Goal: Ask a question

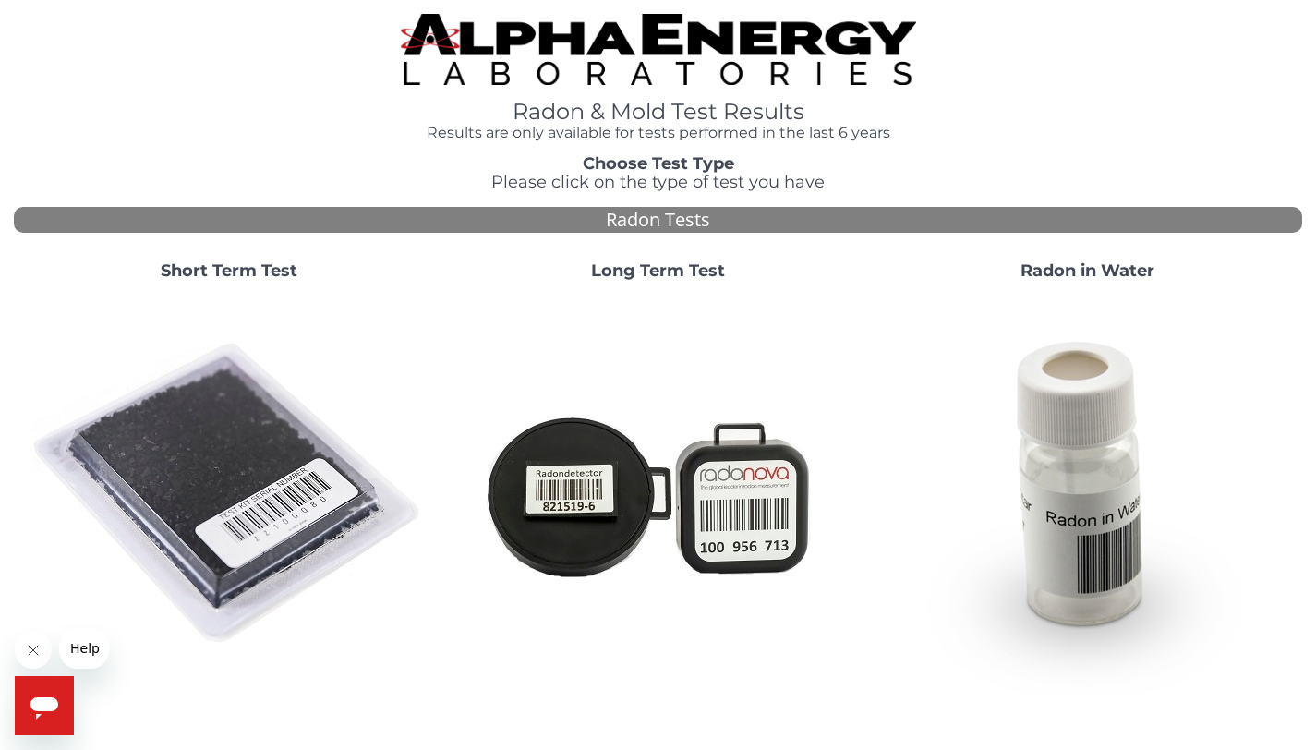
click at [280, 271] on strong "Short Term Test" at bounding box center [229, 270] width 137 height 20
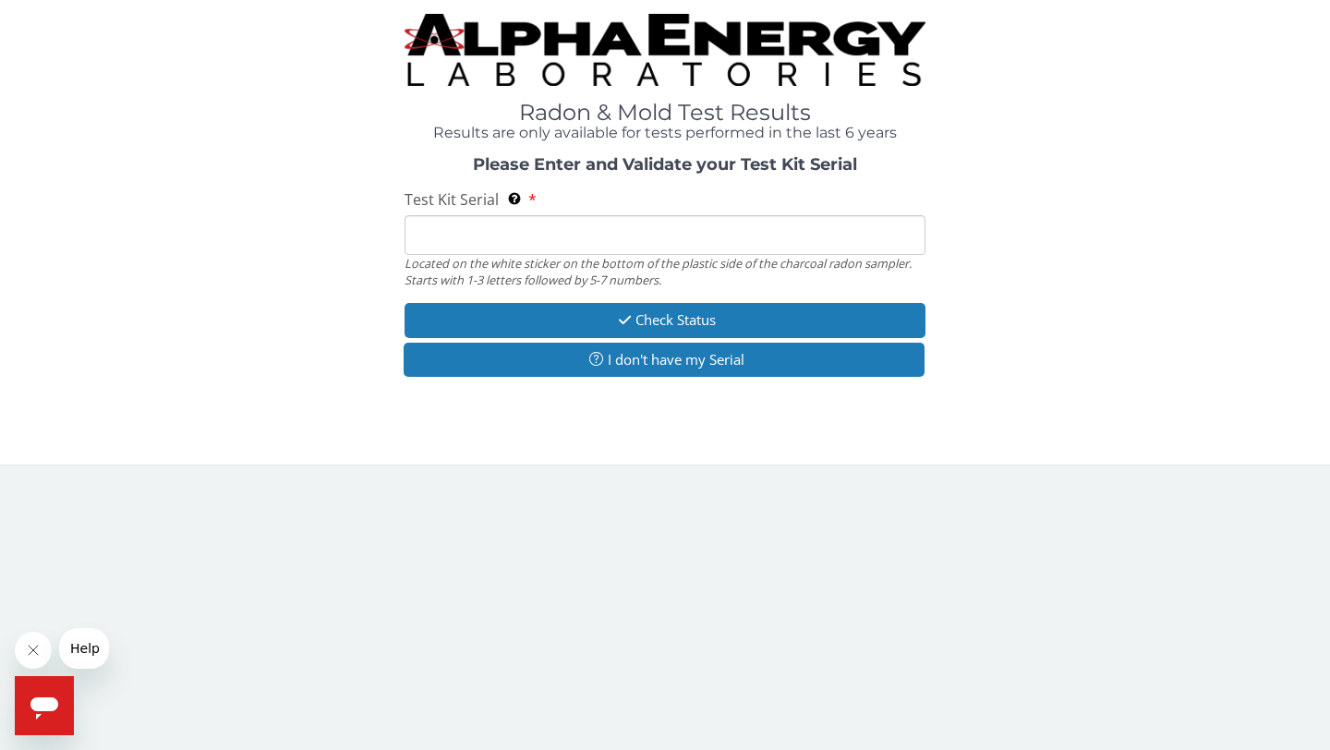
click at [452, 238] on input "Test Kit Serial Located on the white sticker on the bottom of the plastic side …" at bounding box center [664, 235] width 521 height 40
click at [93, 660] on button "Help" at bounding box center [85, 648] width 52 height 41
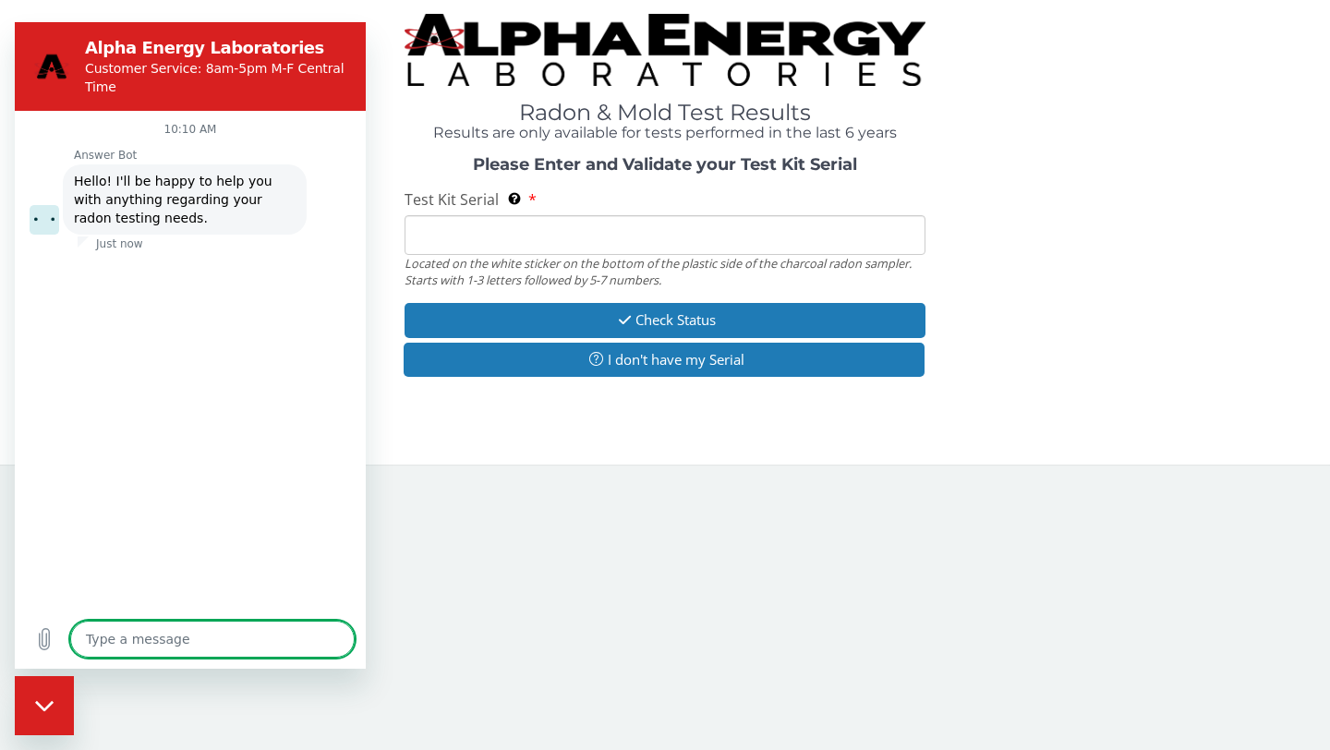
type textarea "x"
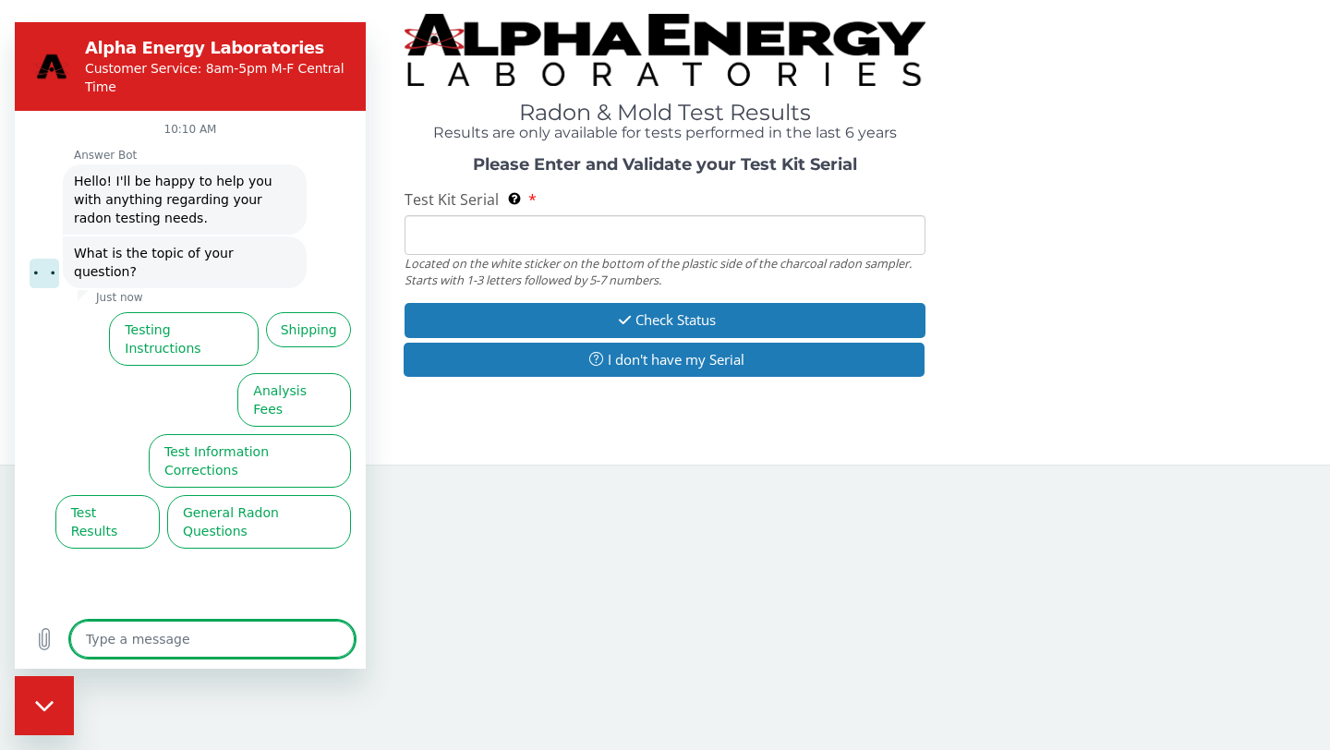
click at [102, 651] on textarea at bounding box center [212, 639] width 284 height 37
type textarea "i"
type textarea "x"
type textarea "i"
type textarea "x"
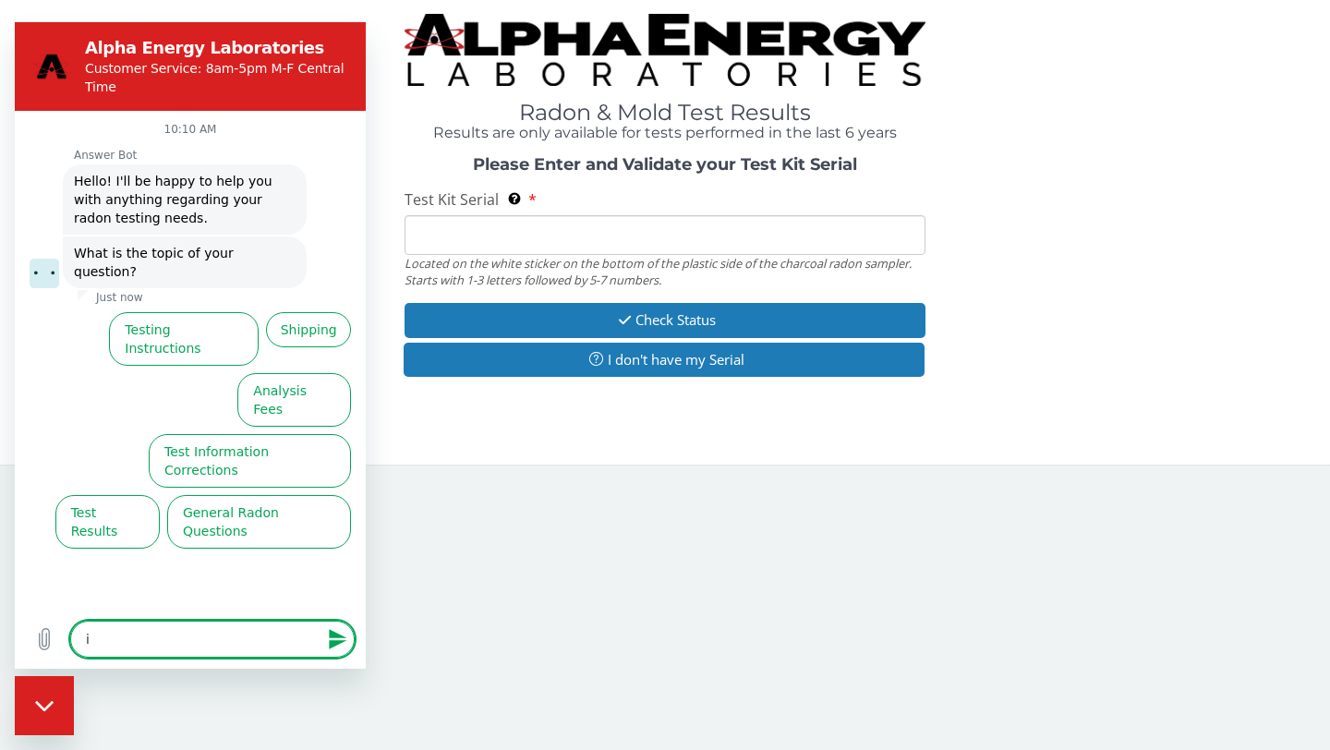
type textarea "i n"
type textarea "x"
type textarea "i ne"
type textarea "x"
type textarea "i nee"
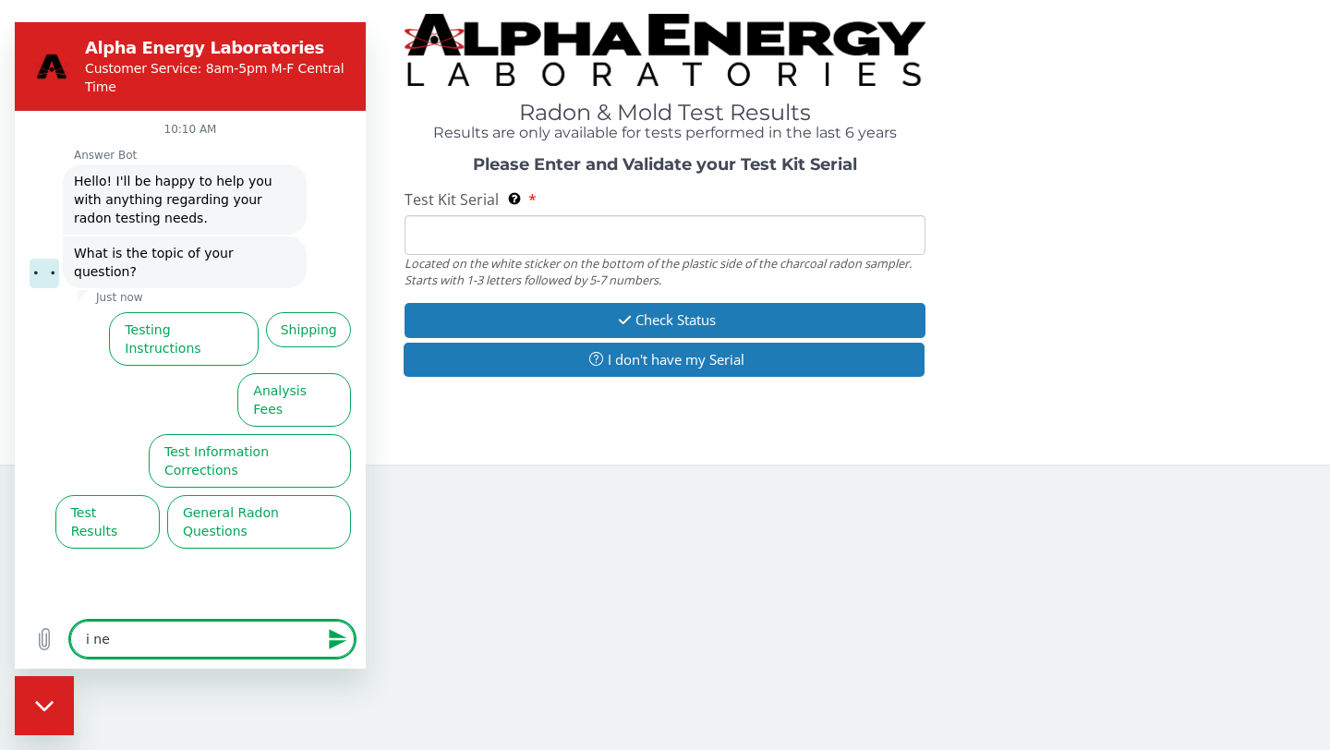
type textarea "x"
type textarea "i need"
type textarea "x"
type textarea "i need"
type textarea "x"
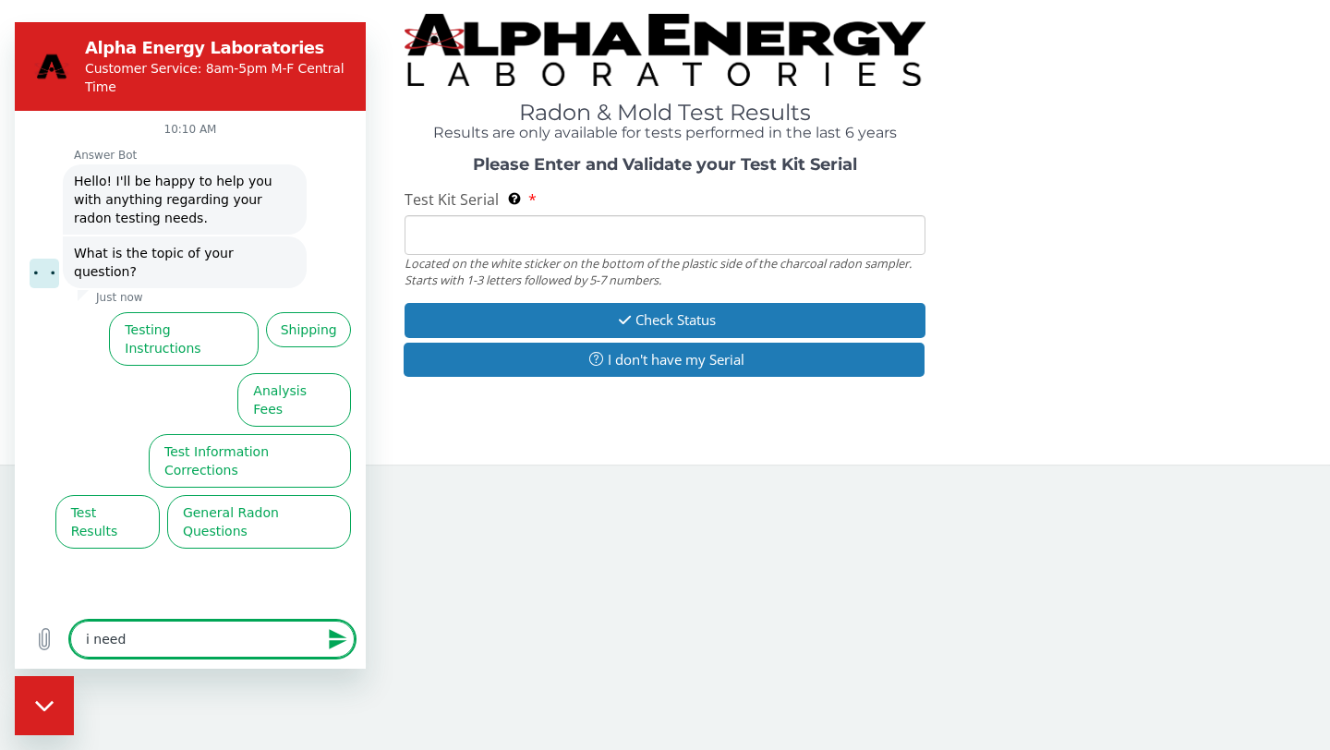
type textarea "i need t"
type textarea "x"
type textarea "i need to"
type textarea "x"
type textarea "i need to"
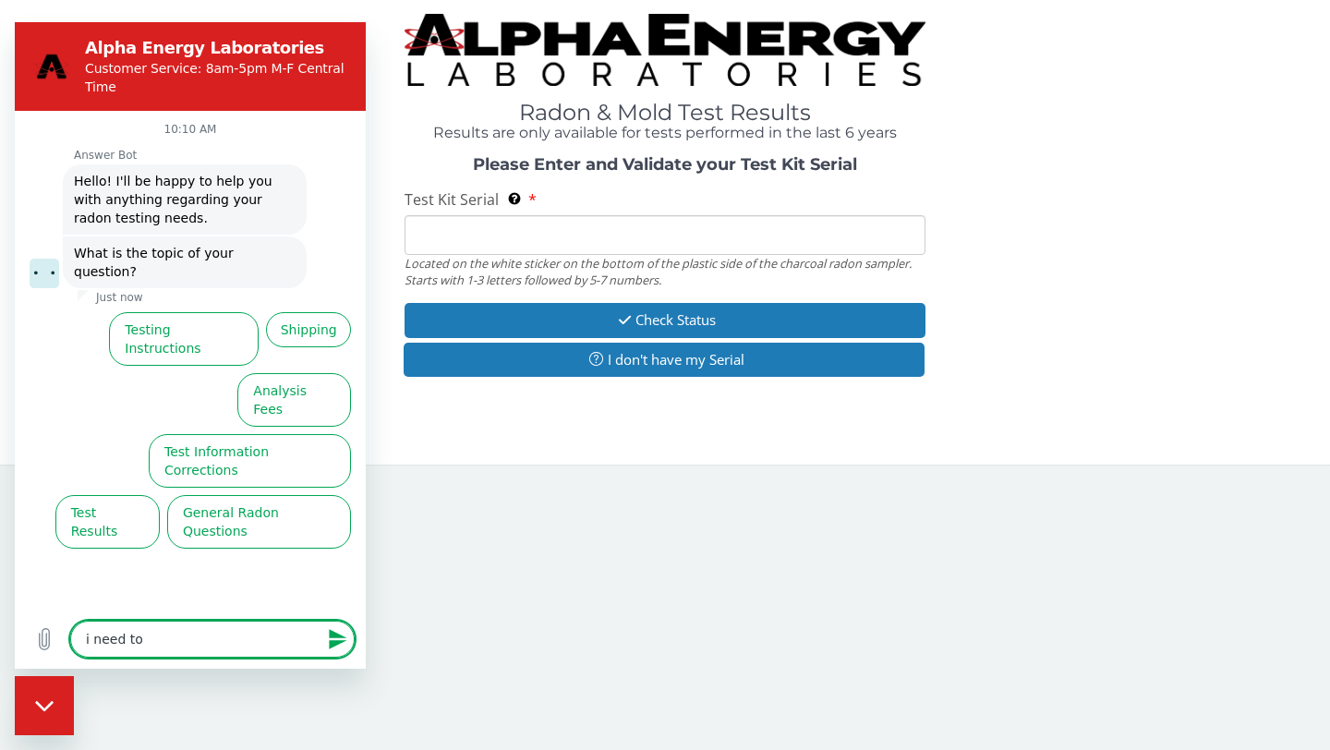
type textarea "x"
type textarea "i need to a"
type textarea "x"
type textarea "i need to ad"
type textarea "x"
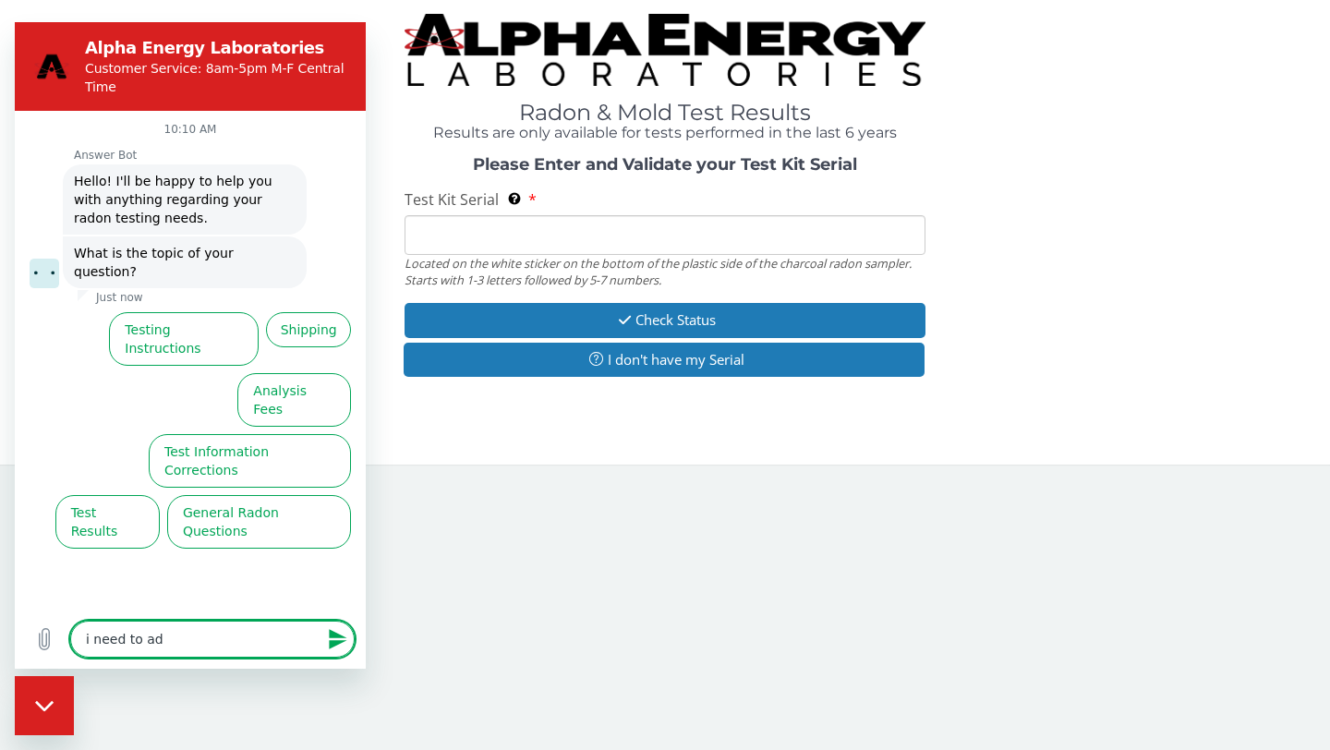
type textarea "i need to add"
type textarea "x"
type textarea "i need to add"
type textarea "x"
type textarea "i need to add t"
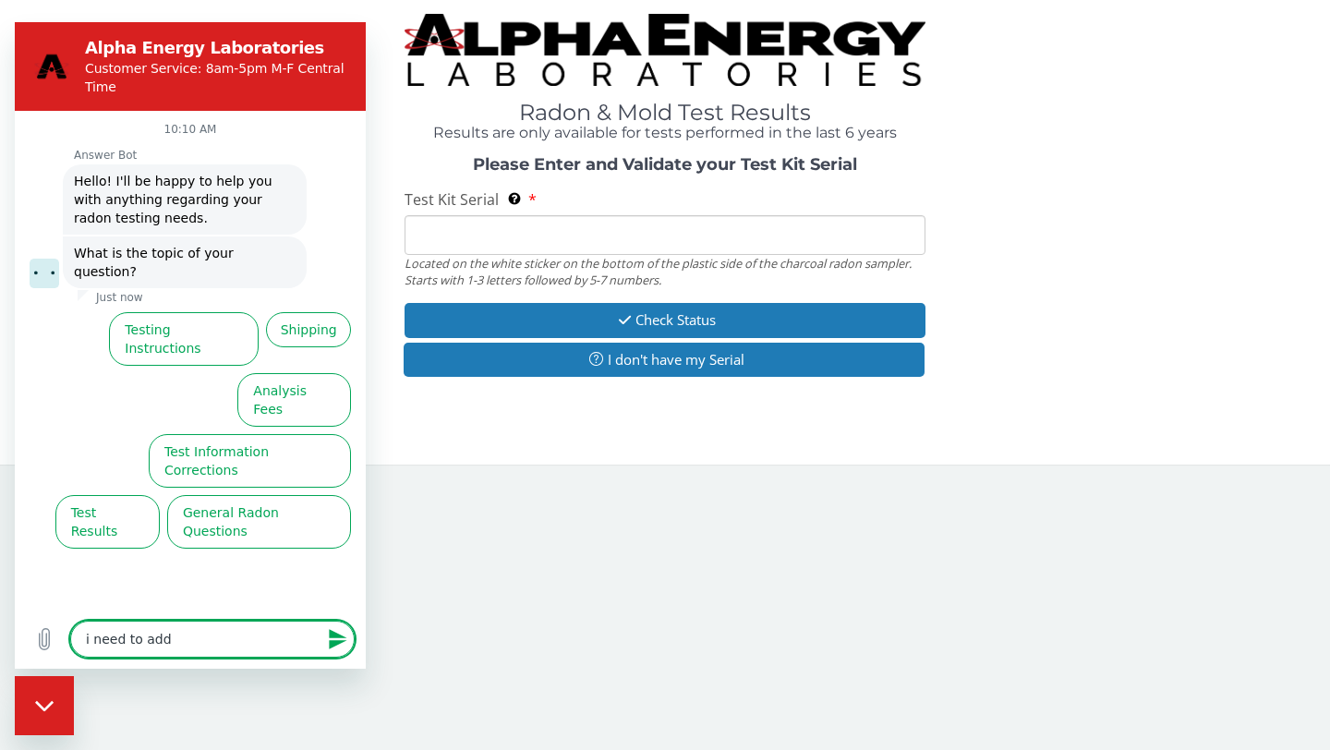
type textarea "x"
type textarea "i need to add th"
type textarea "x"
type textarea "i need to add the"
type textarea "x"
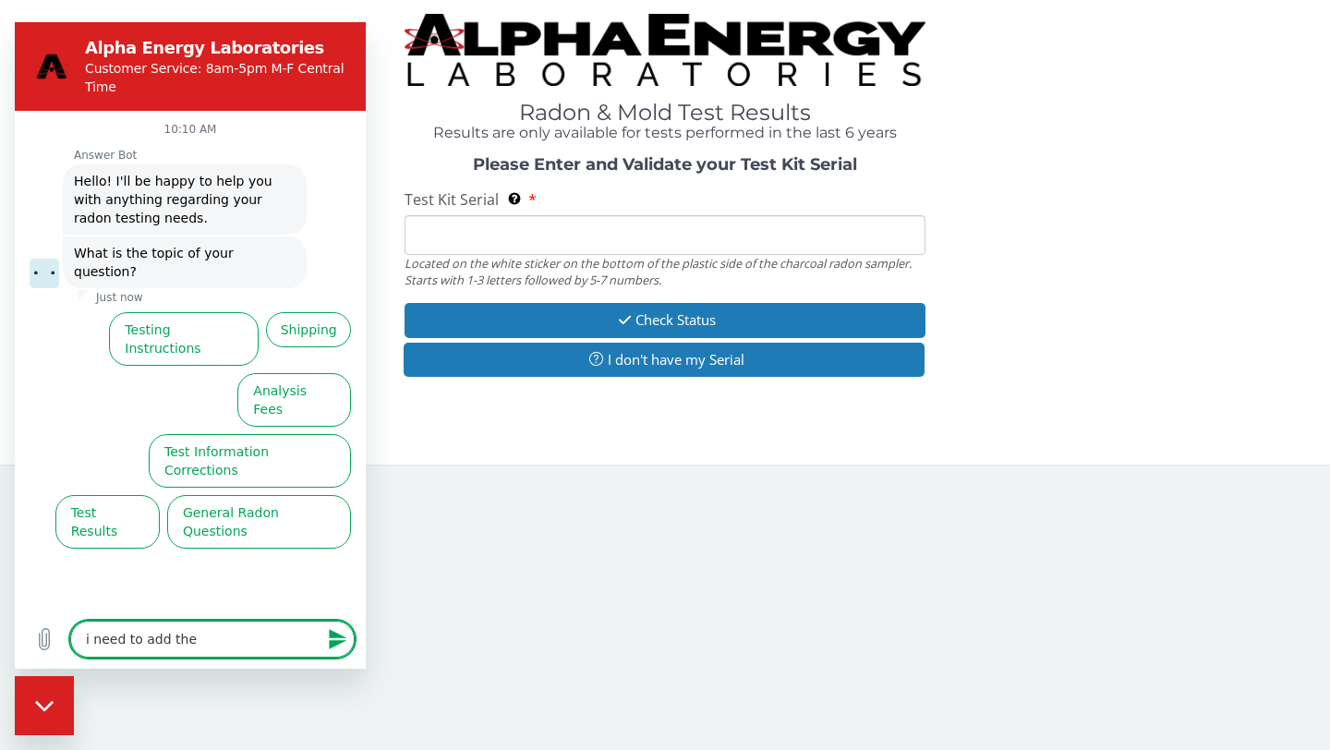
type textarea "i need to add the"
type textarea "x"
type textarea "i need to add the e"
type textarea "x"
type textarea "i need to add the en"
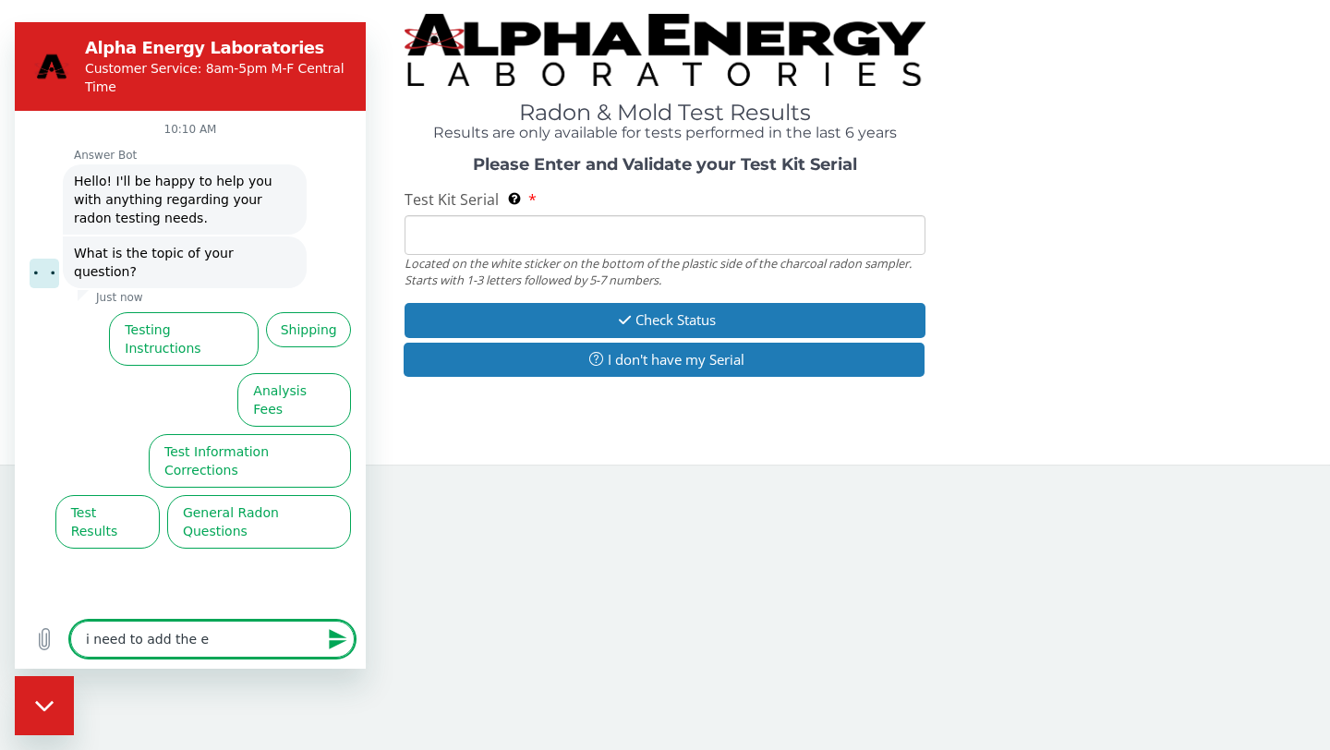
type textarea "x"
type textarea "i need to add the end"
type textarea "x"
type textarea "i need to add the end"
type textarea "x"
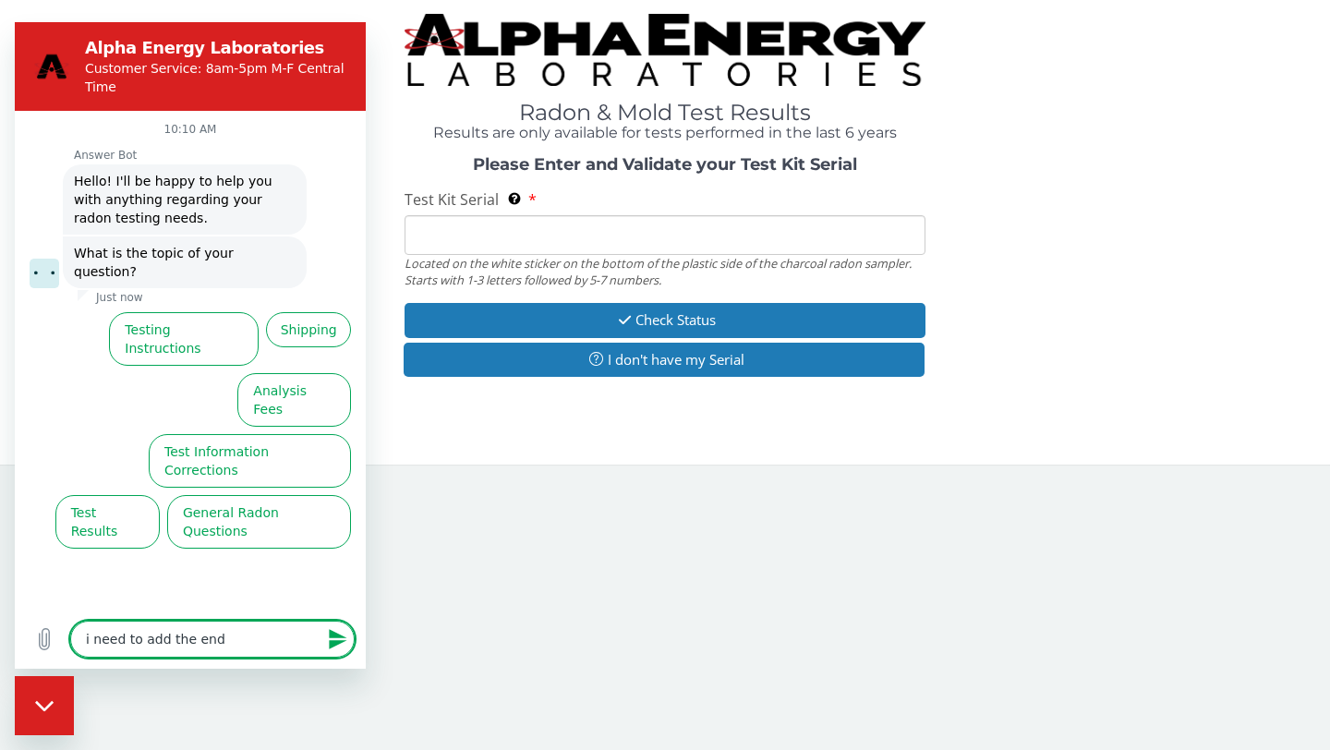
type textarea "i need to add the end d"
type textarea "x"
type textarea "i need to add the end da"
type textarea "x"
type textarea "i need to add the end dat"
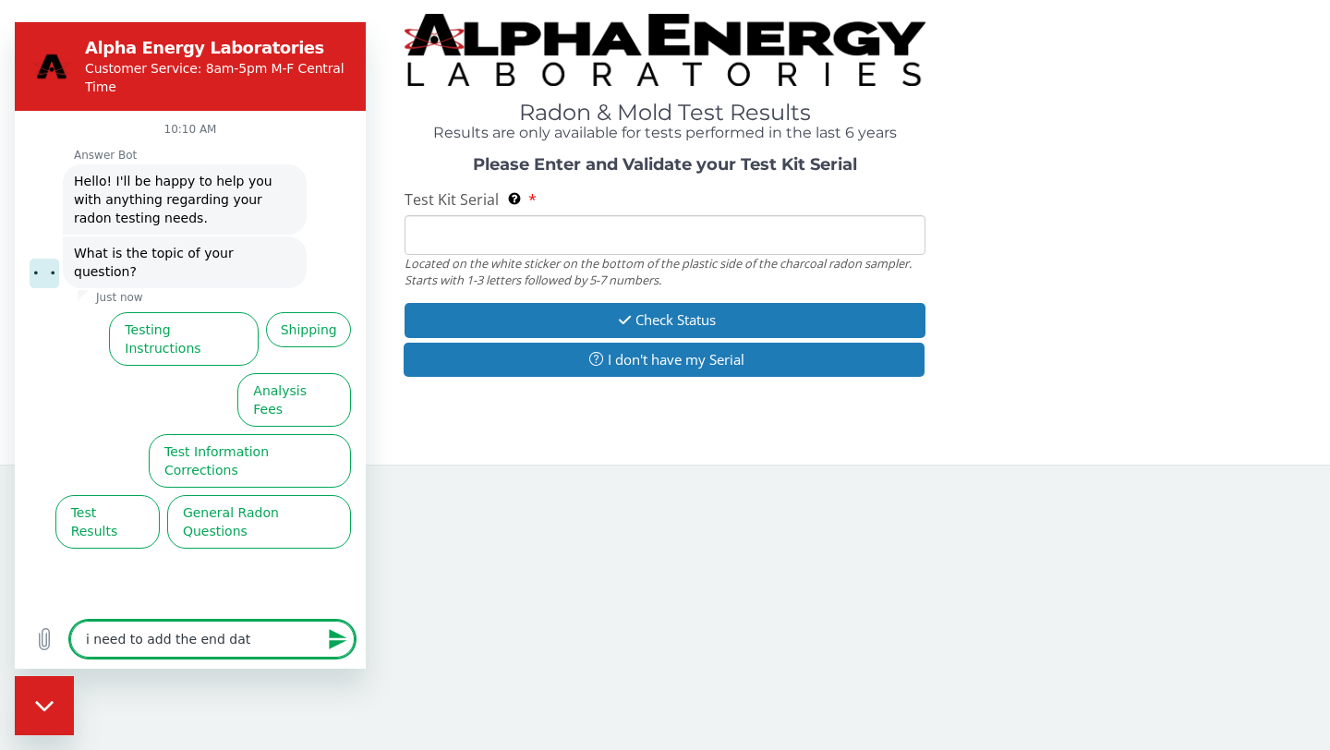
type textarea "x"
type textarea "i need to add the end date"
type textarea "x"
type textarea "i need to add the end date"
type textarea "x"
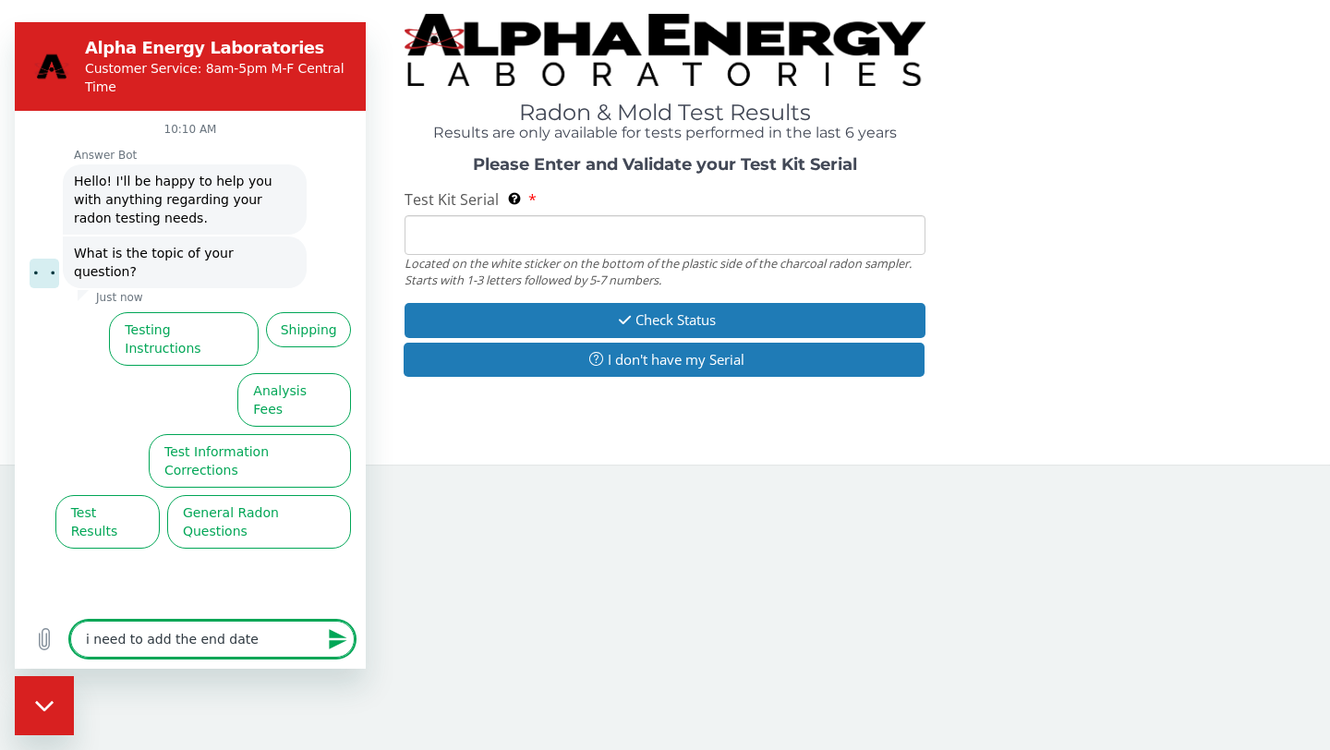
type textarea "i need to add the end date t"
type textarea "x"
type textarea "i need to add the end date to"
type textarea "x"
type textarea "i need to add the end date to"
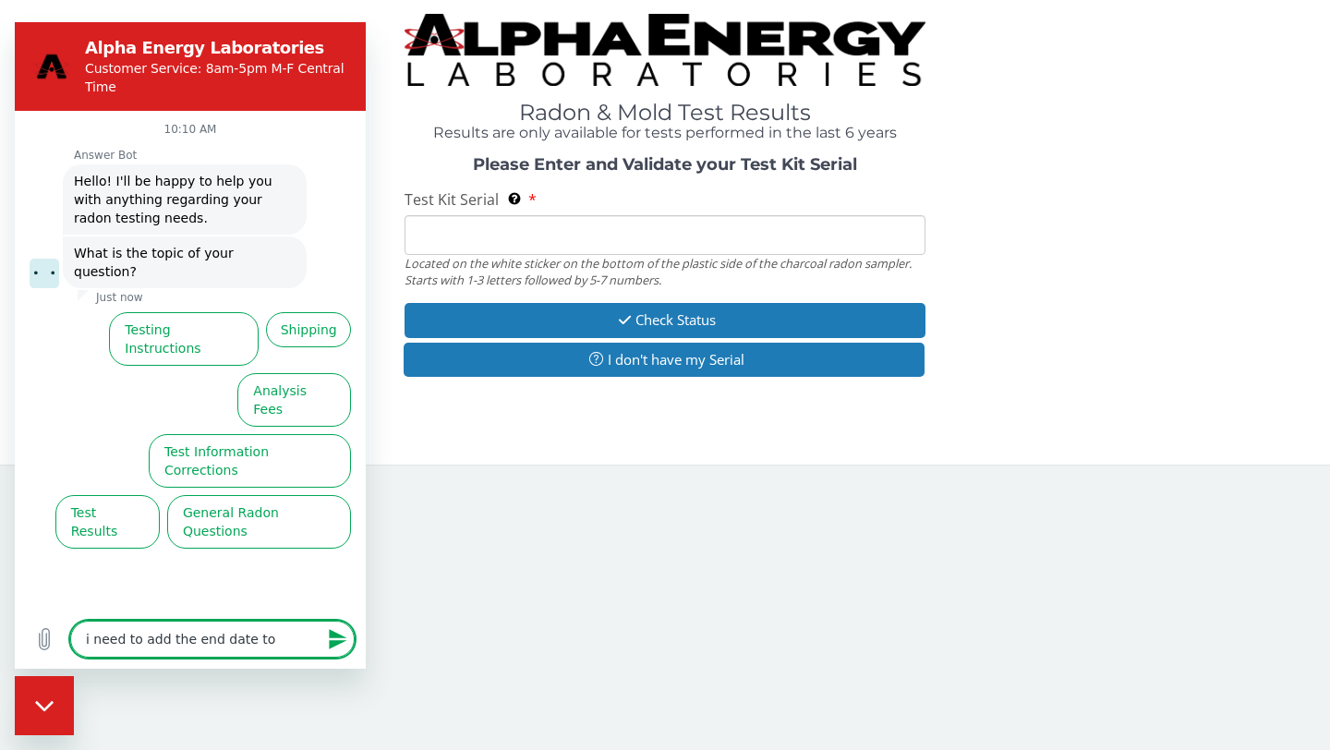
type textarea "x"
type textarea "i need to add the end date to m"
type textarea "x"
type textarea "i need to add the end date to my"
type textarea "x"
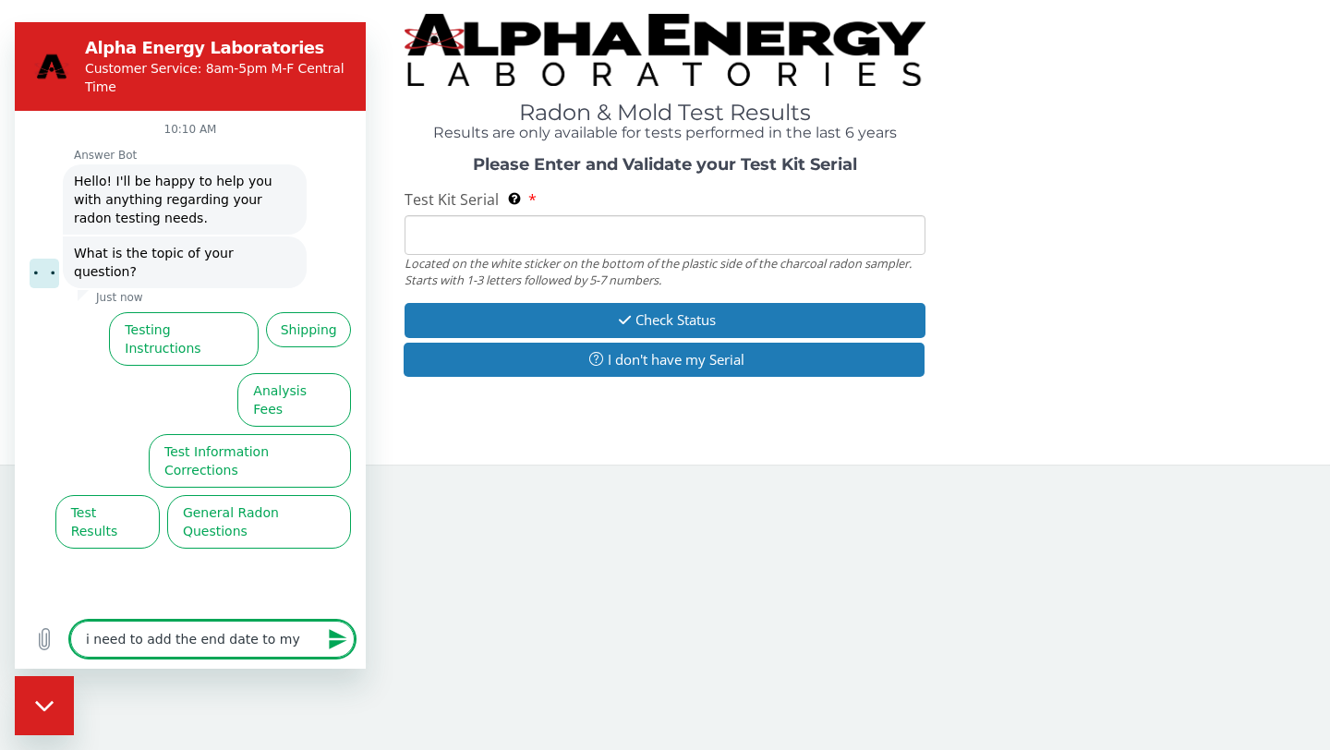
type textarea "i need to add the end date to my"
type textarea "x"
type textarea "i need to add the end date to my r"
type textarea "x"
type textarea "i need to add the end date to my re"
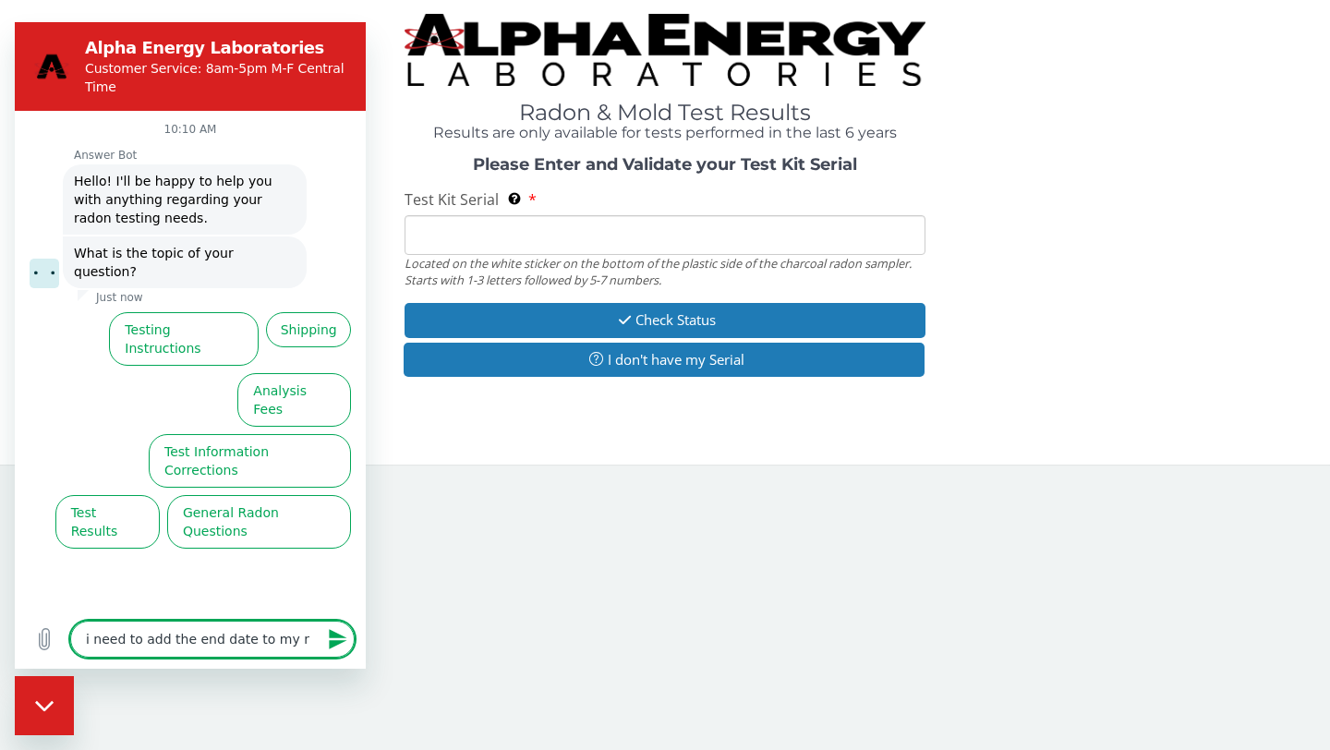
type textarea "x"
type textarea "i need to add the end date to my reg"
type textarea "x"
type textarea "i need to add the end date to my regi"
type textarea "x"
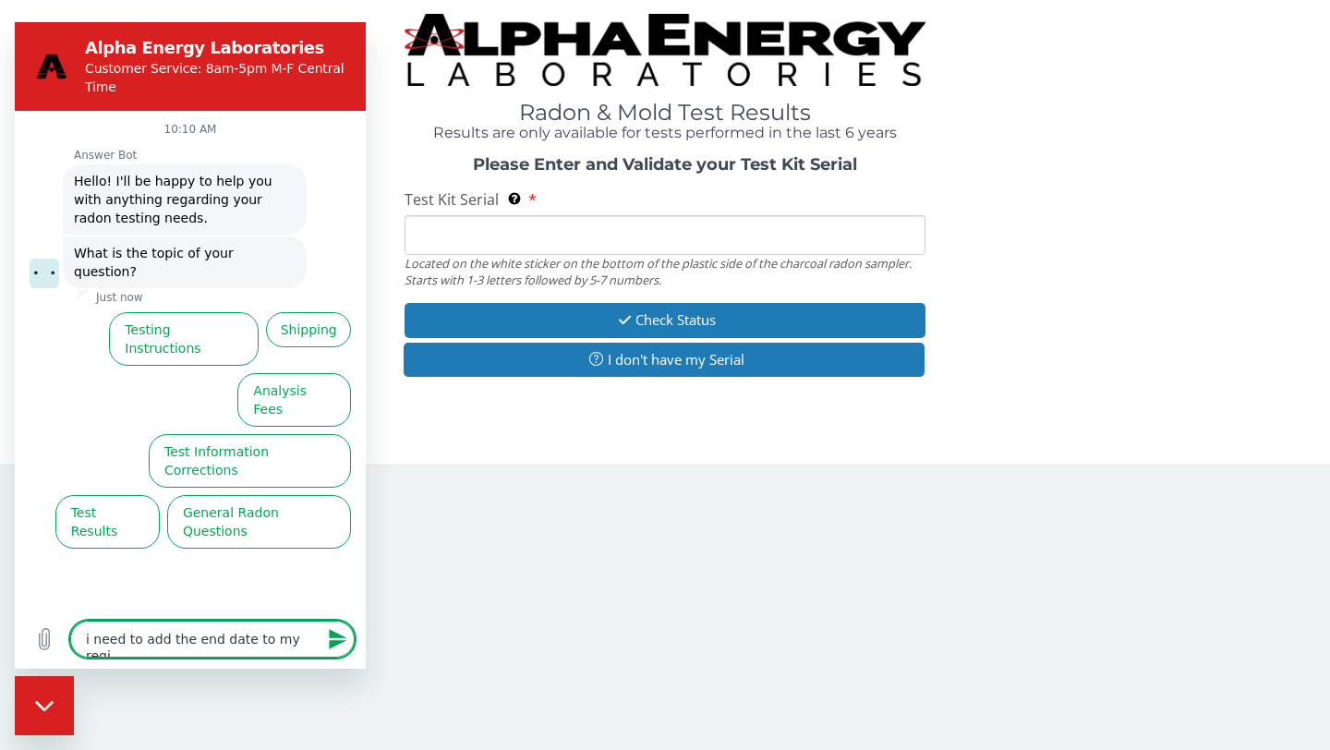
type textarea "i need to add the end date to my regis"
type textarea "x"
type textarea "i need to add the end date to my regist"
type textarea "x"
type textarea "i need to add the end date to my registr"
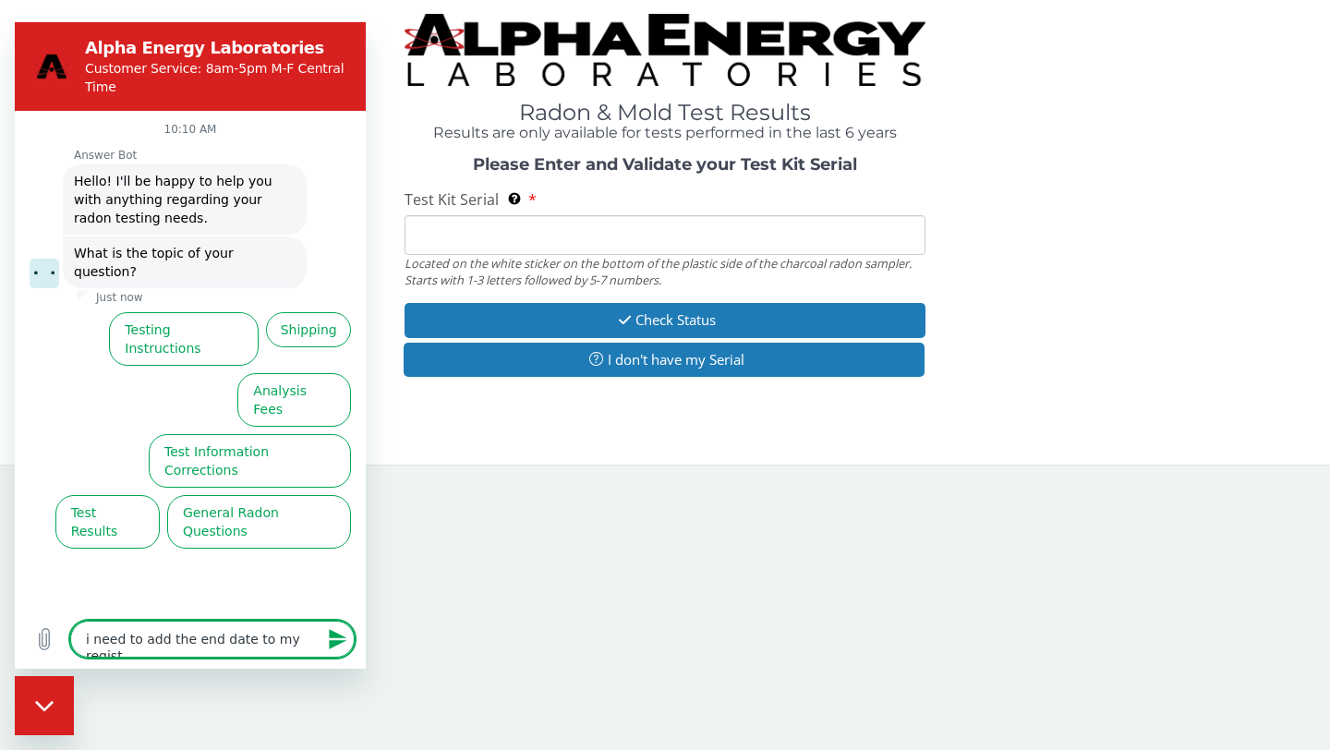
type textarea "x"
type textarea "i need to add the end date to my registra"
type textarea "x"
type textarea "i need to add the end date to my registrat"
type textarea "x"
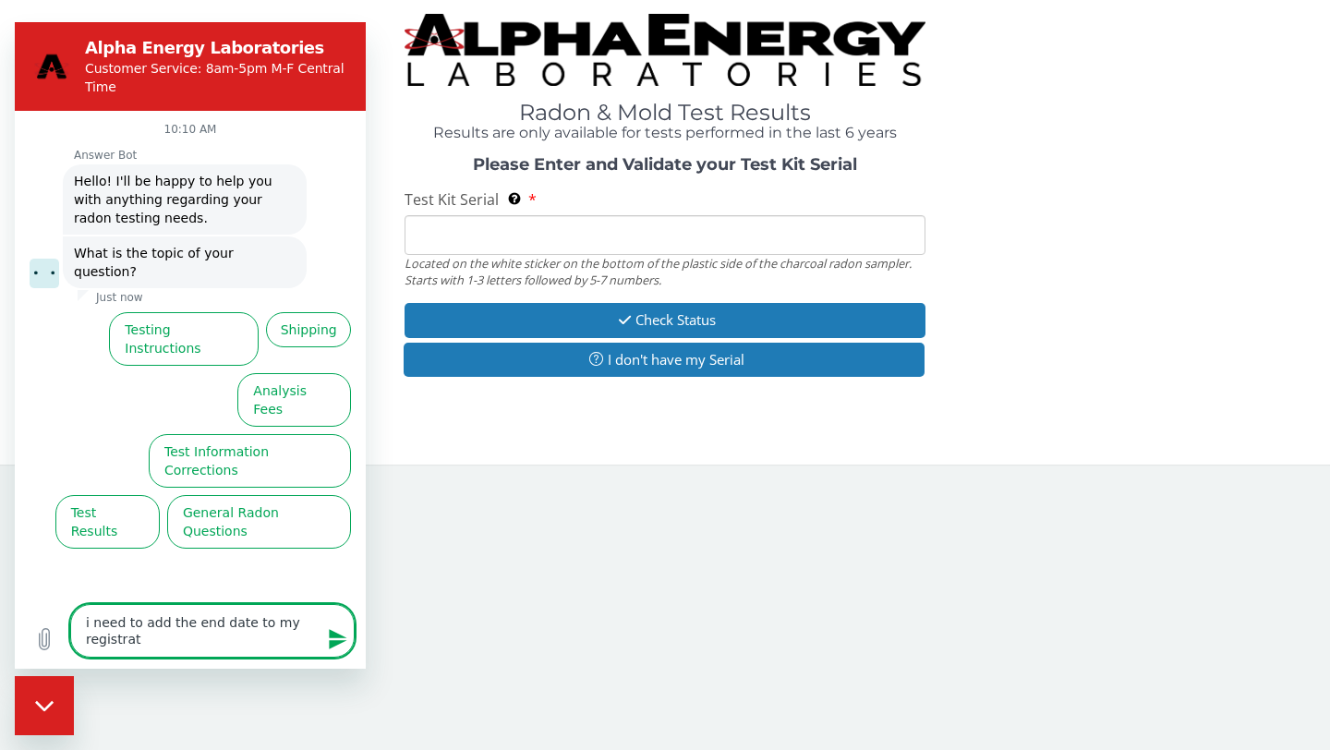
type textarea "i need to add the end date to my registrati"
type textarea "x"
type textarea "i need to add the end date to my registratio"
type textarea "x"
type textarea "i need to add the end date to my registration"
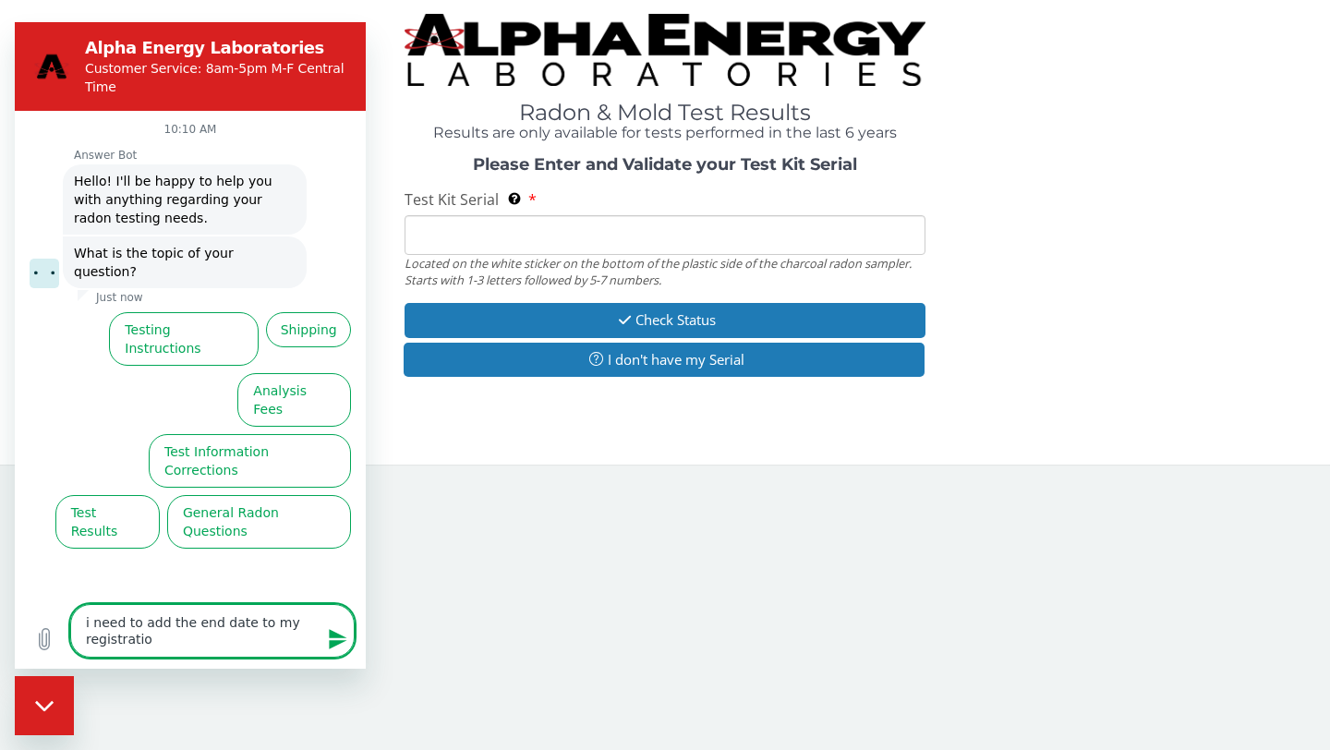
type textarea "x"
type textarea "i need to add the end date to my registration"
type textarea "x"
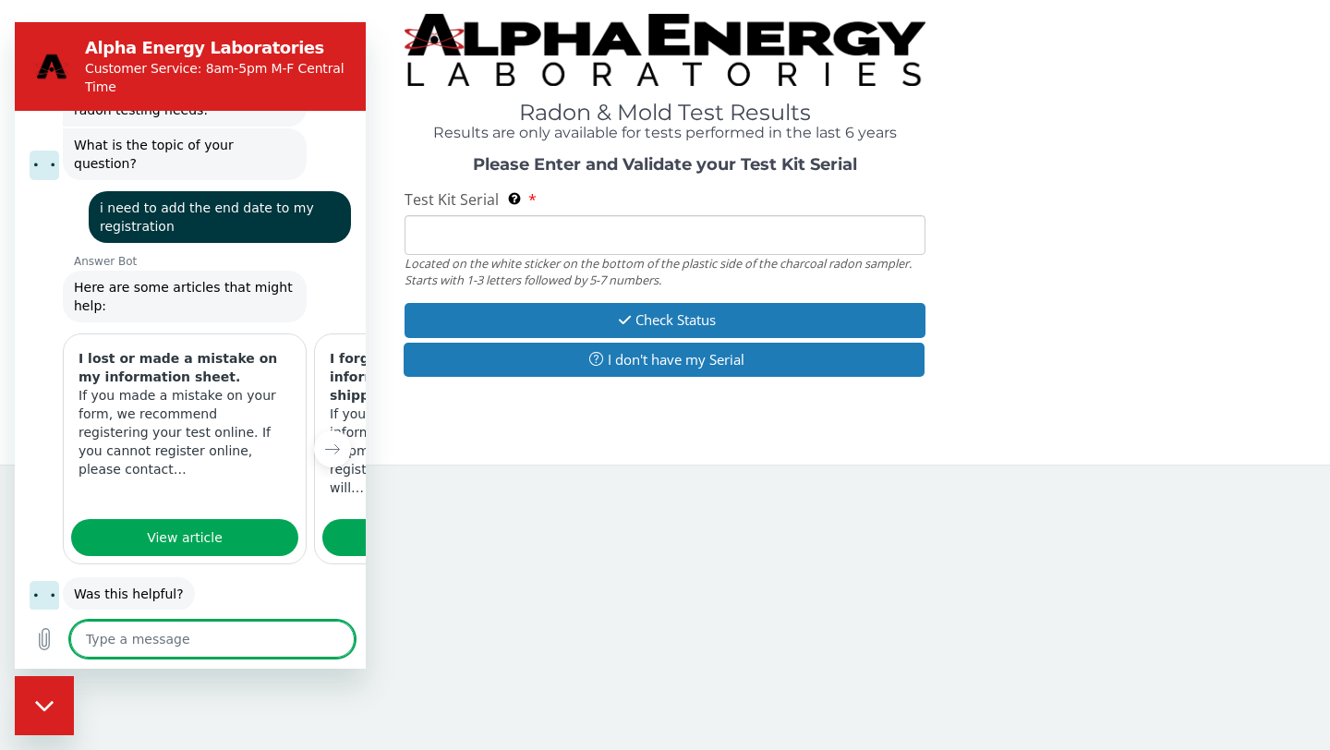
scroll to position [154, 0]
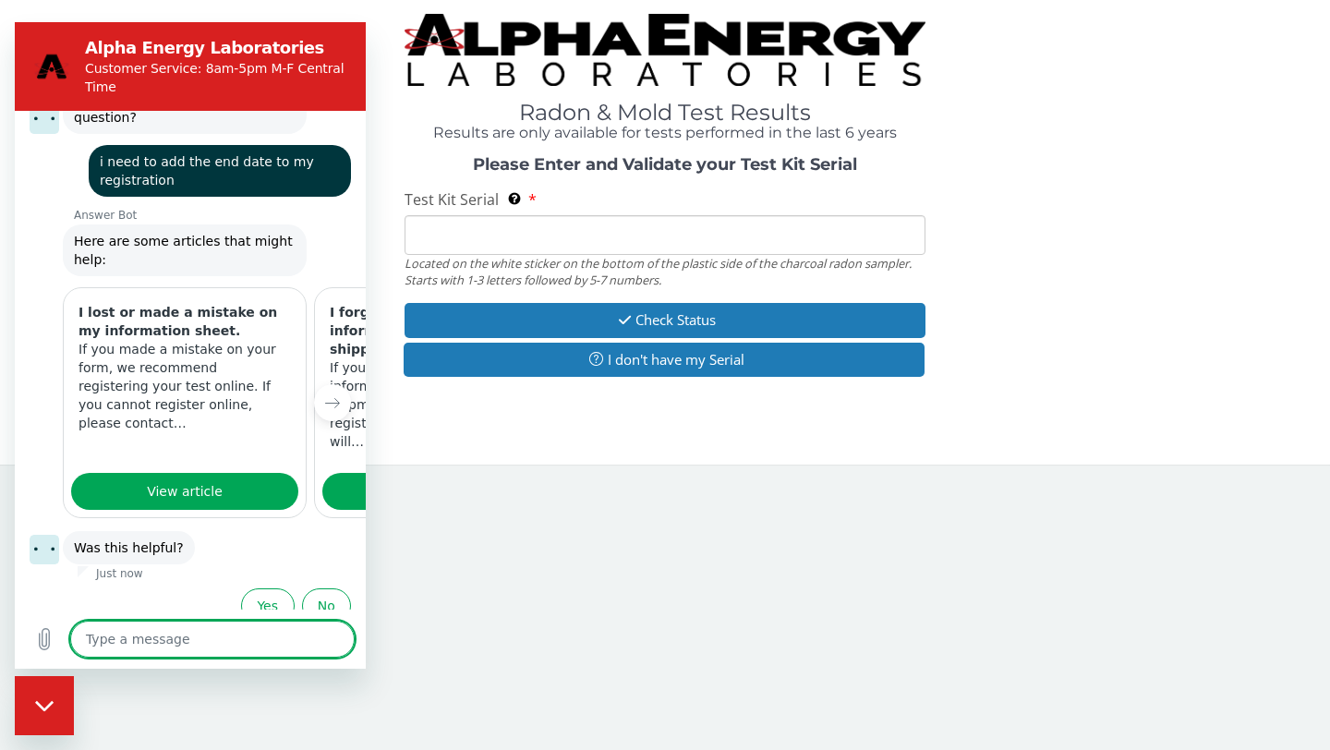
click at [222, 635] on textarea at bounding box center [212, 639] width 284 height 37
click at [305, 588] on button "No" at bounding box center [326, 605] width 49 height 35
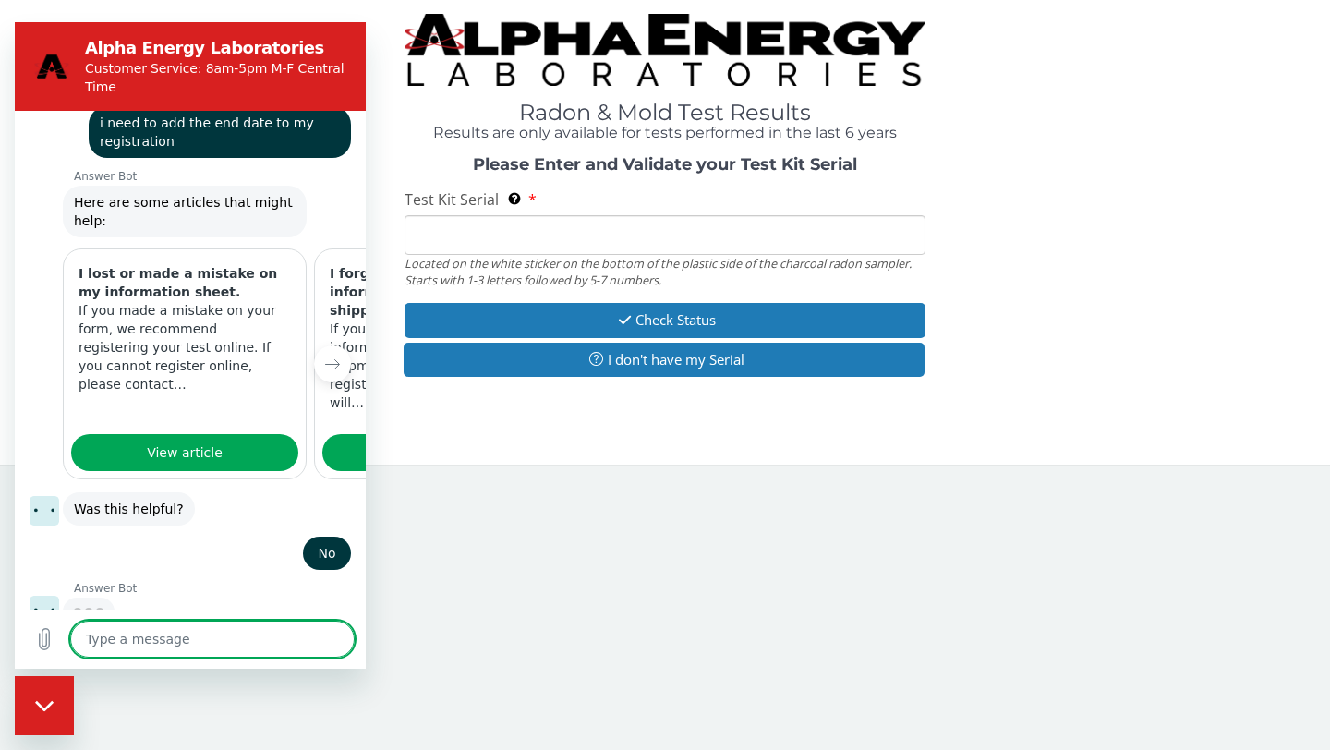
scroll to position [191, 0]
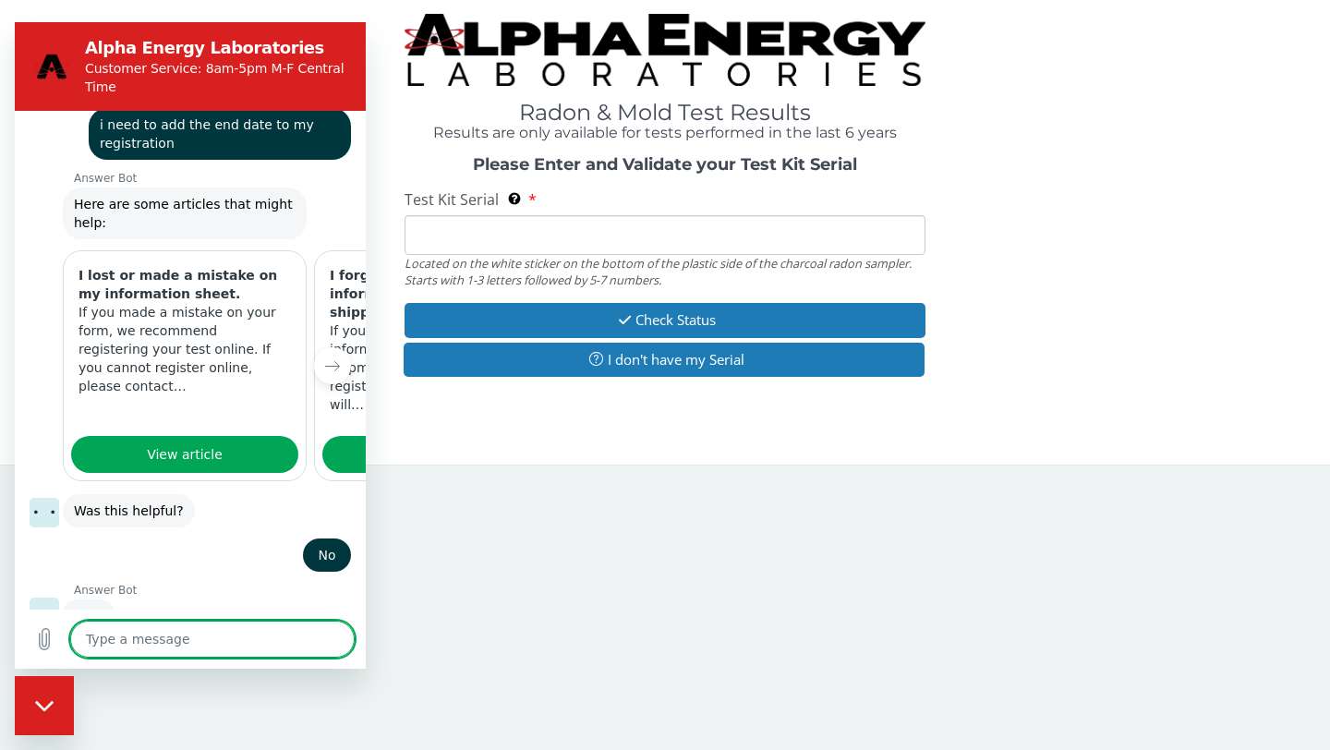
type textarea "x"
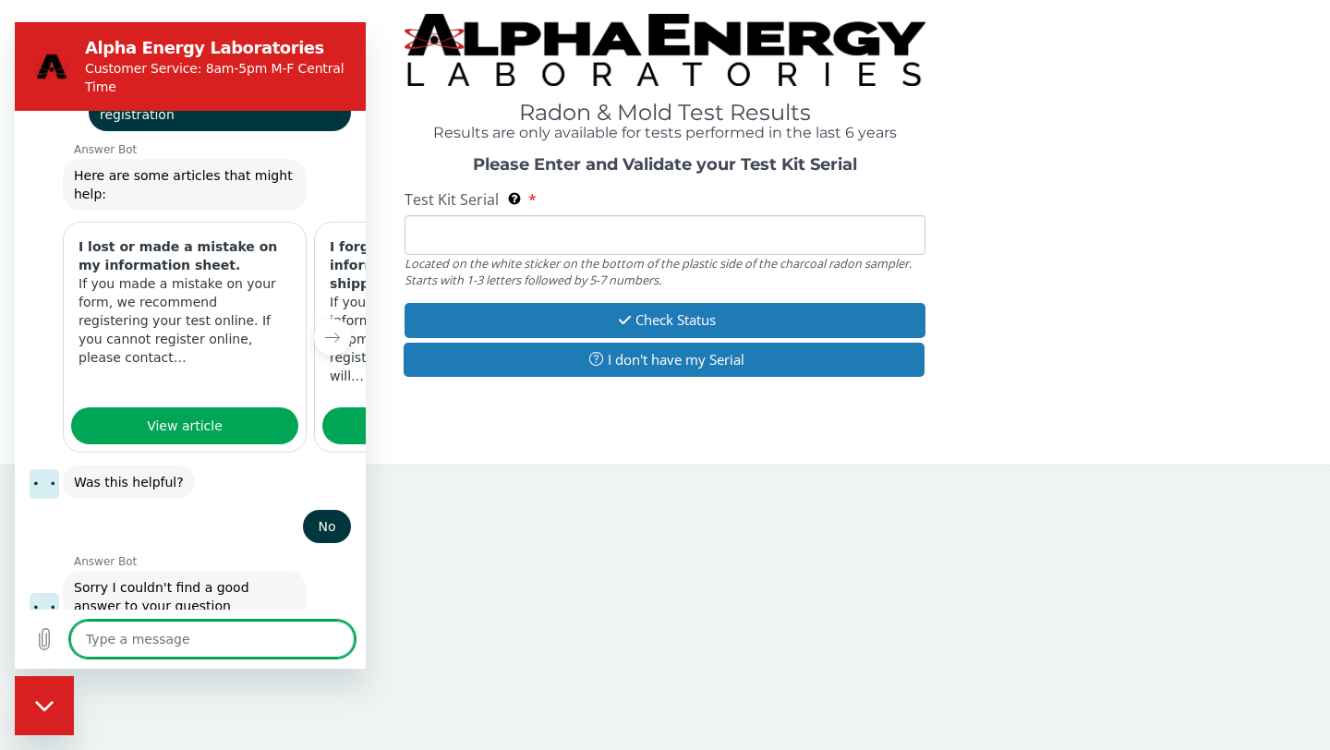
scroll to position [232, 0]
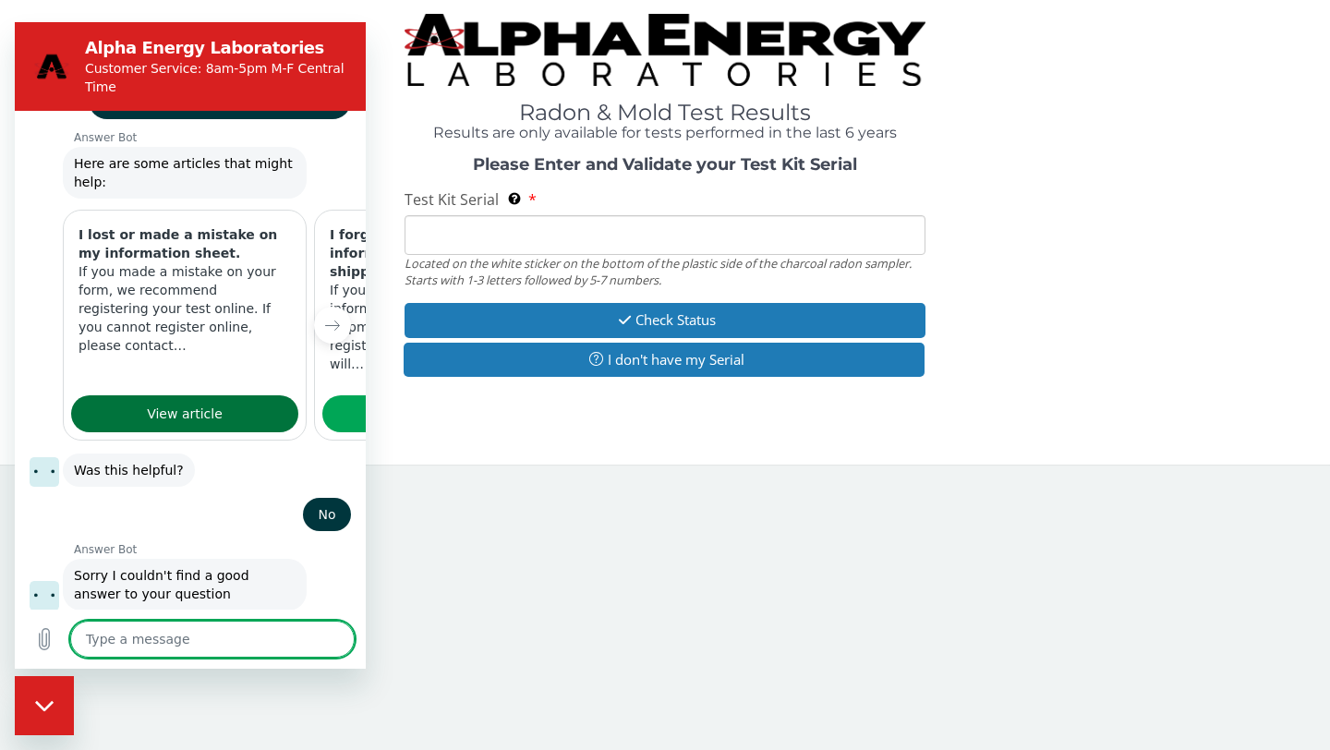
click at [199, 405] on link "View article" at bounding box center [184, 413] width 227 height 37
